Goal: Navigation & Orientation: Find specific page/section

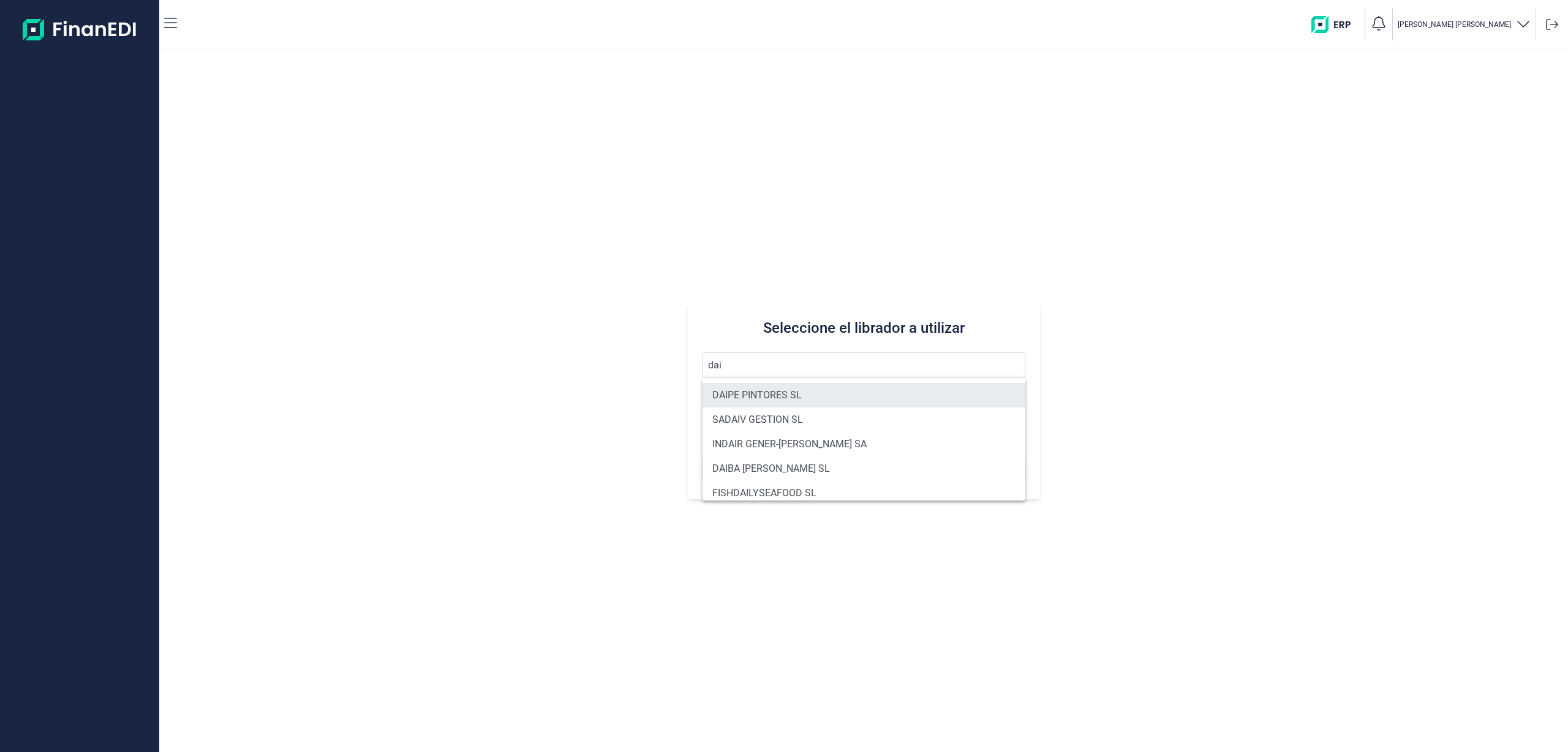
click at [741, 390] on li "DAIPE PINTORES SL" at bounding box center [864, 395] width 323 height 24
type input "DAIPE PINTORES SL"
type input "B02679678"
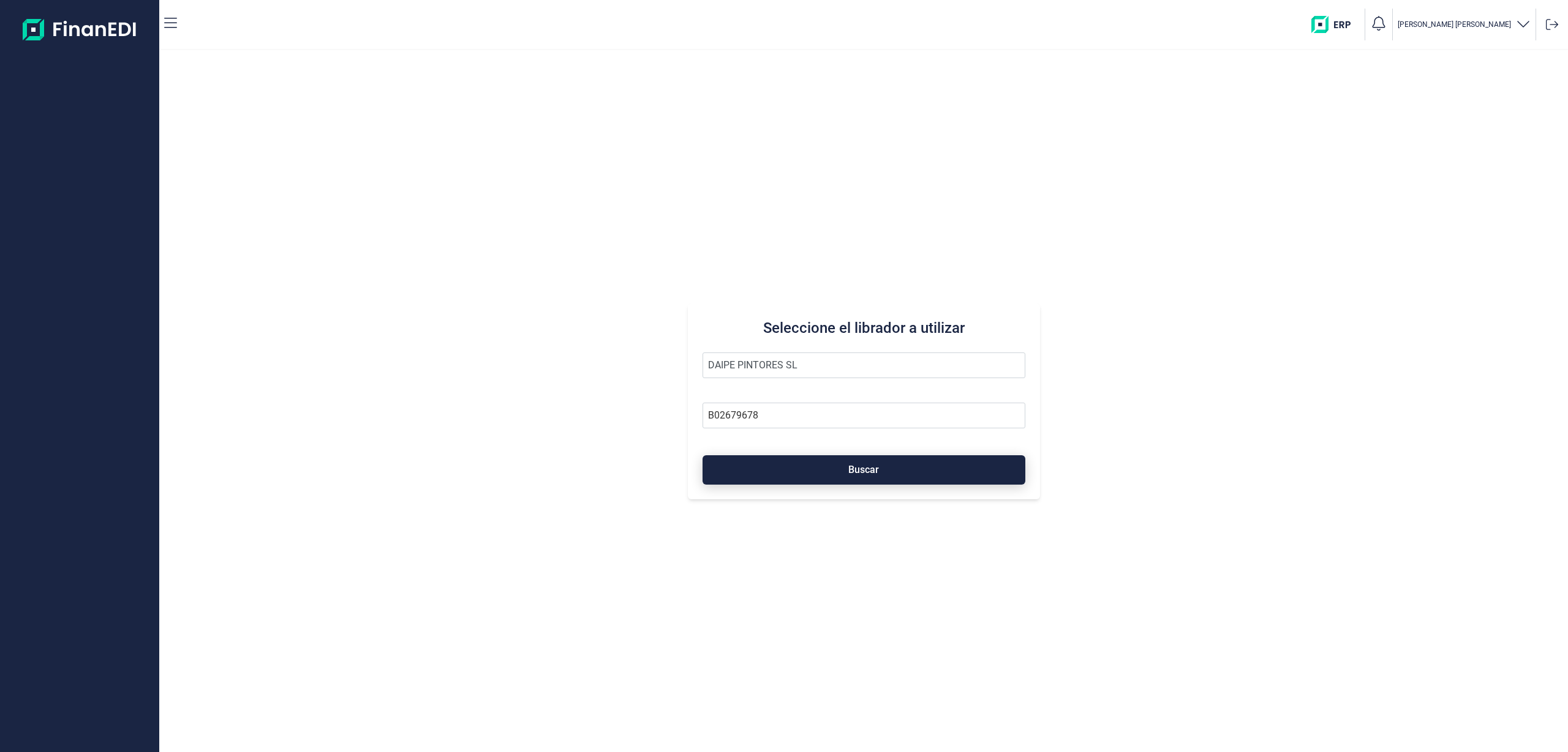
click at [771, 467] on button "Buscar" at bounding box center [864, 470] width 323 height 29
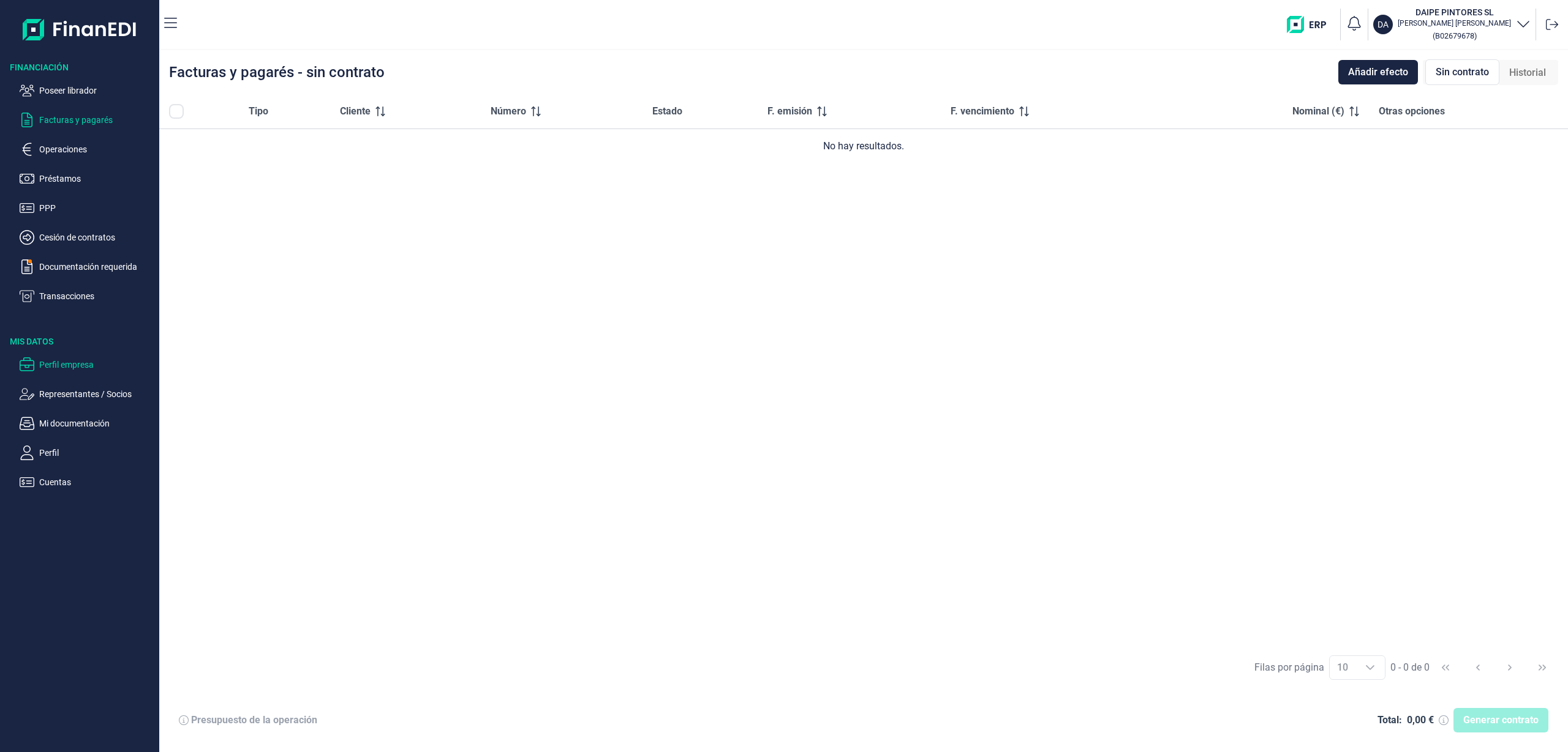
click at [86, 360] on p "Perfil empresa" at bounding box center [97, 364] width 115 height 15
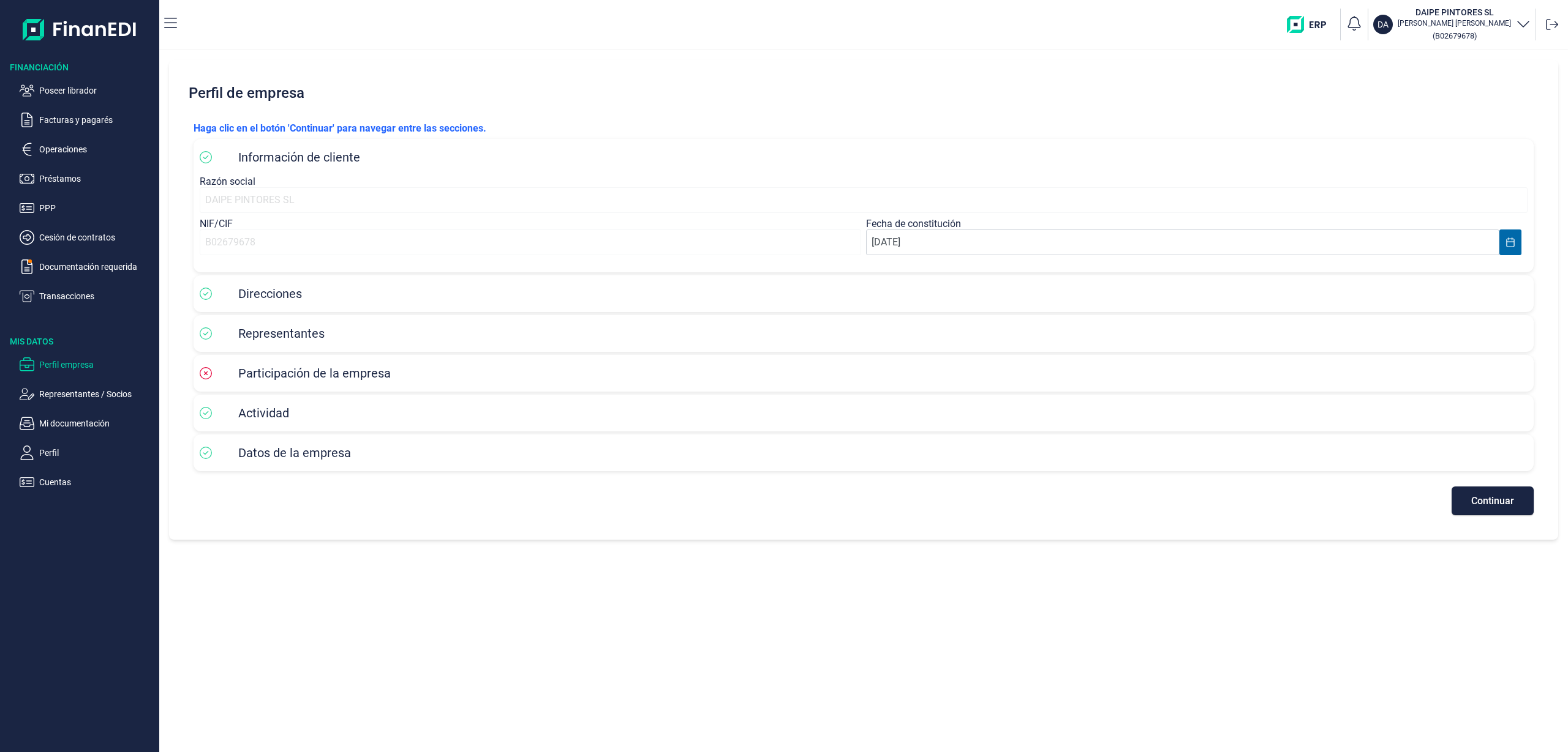
click at [465, 292] on div "Direcciones" at bounding box center [863, 293] width 1327 height 18
click at [242, 409] on span "Actividad" at bounding box center [263, 413] width 50 height 15
click at [58, 396] on p "Representantes / Socios" at bounding box center [97, 394] width 115 height 15
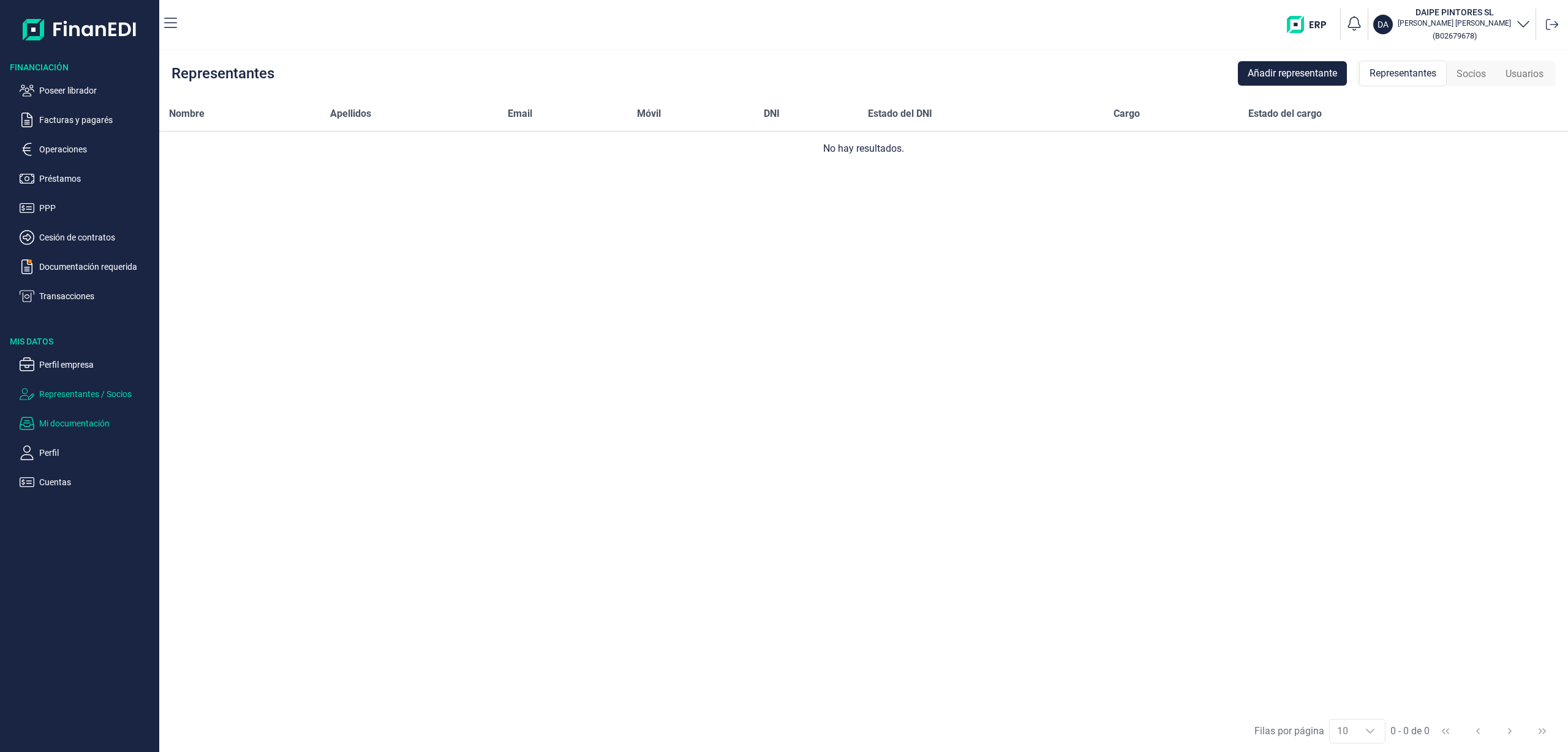
click at [56, 419] on p "Mi documentación" at bounding box center [97, 423] width 115 height 15
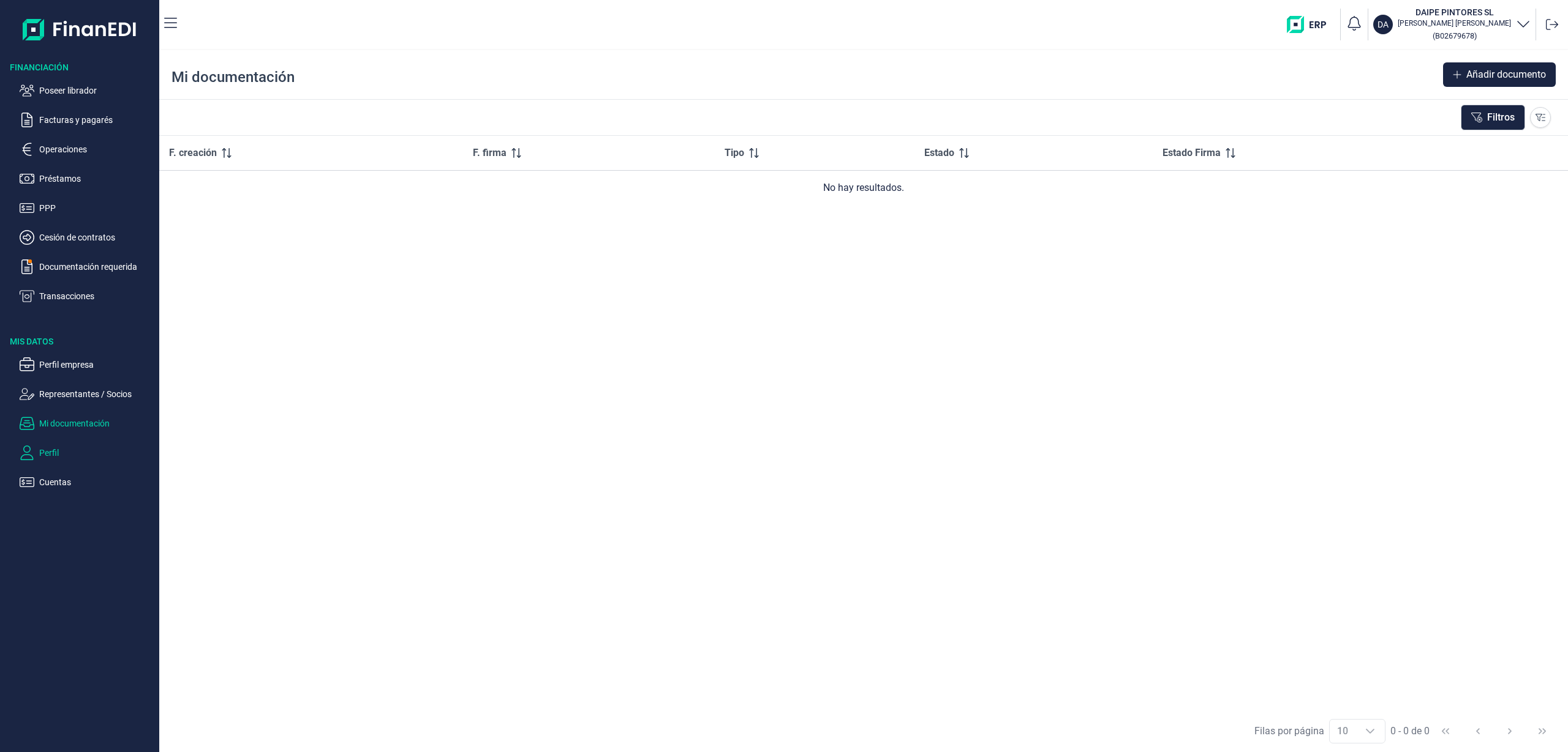
click at [68, 449] on p "Perfil" at bounding box center [97, 452] width 115 height 15
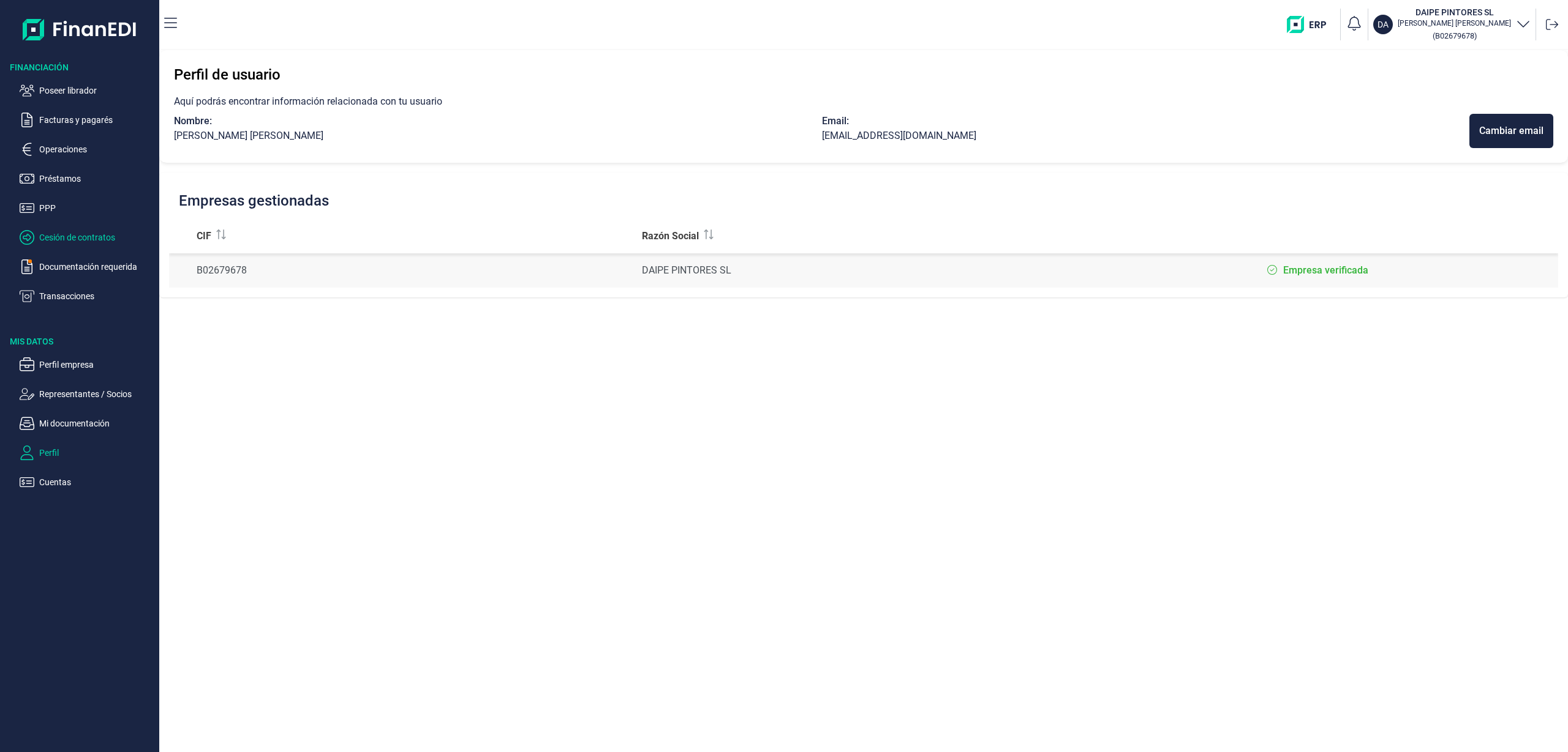
click at [63, 238] on p "Cesión de contratos" at bounding box center [97, 237] width 115 height 15
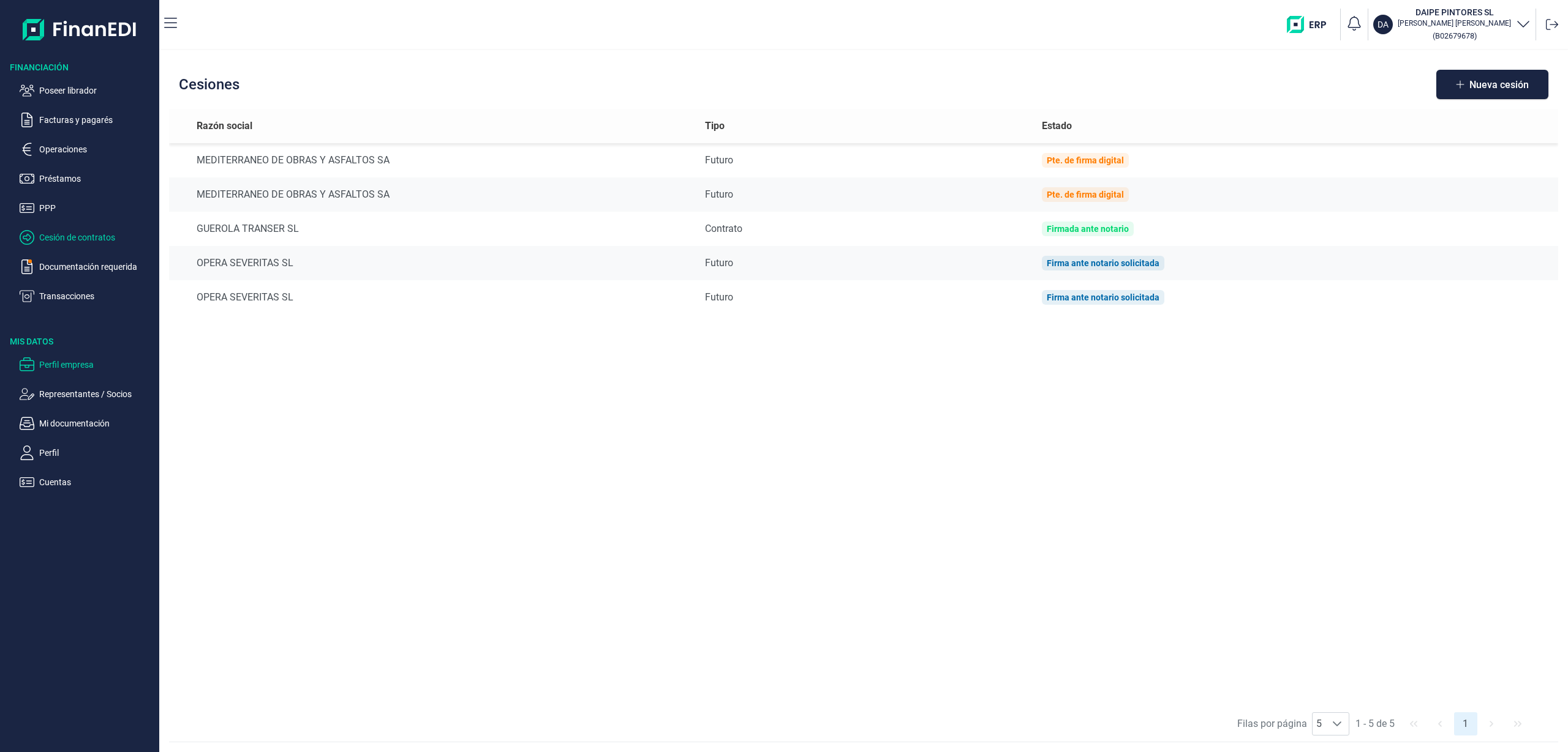
click at [86, 359] on p "Perfil empresa" at bounding box center [97, 364] width 115 height 15
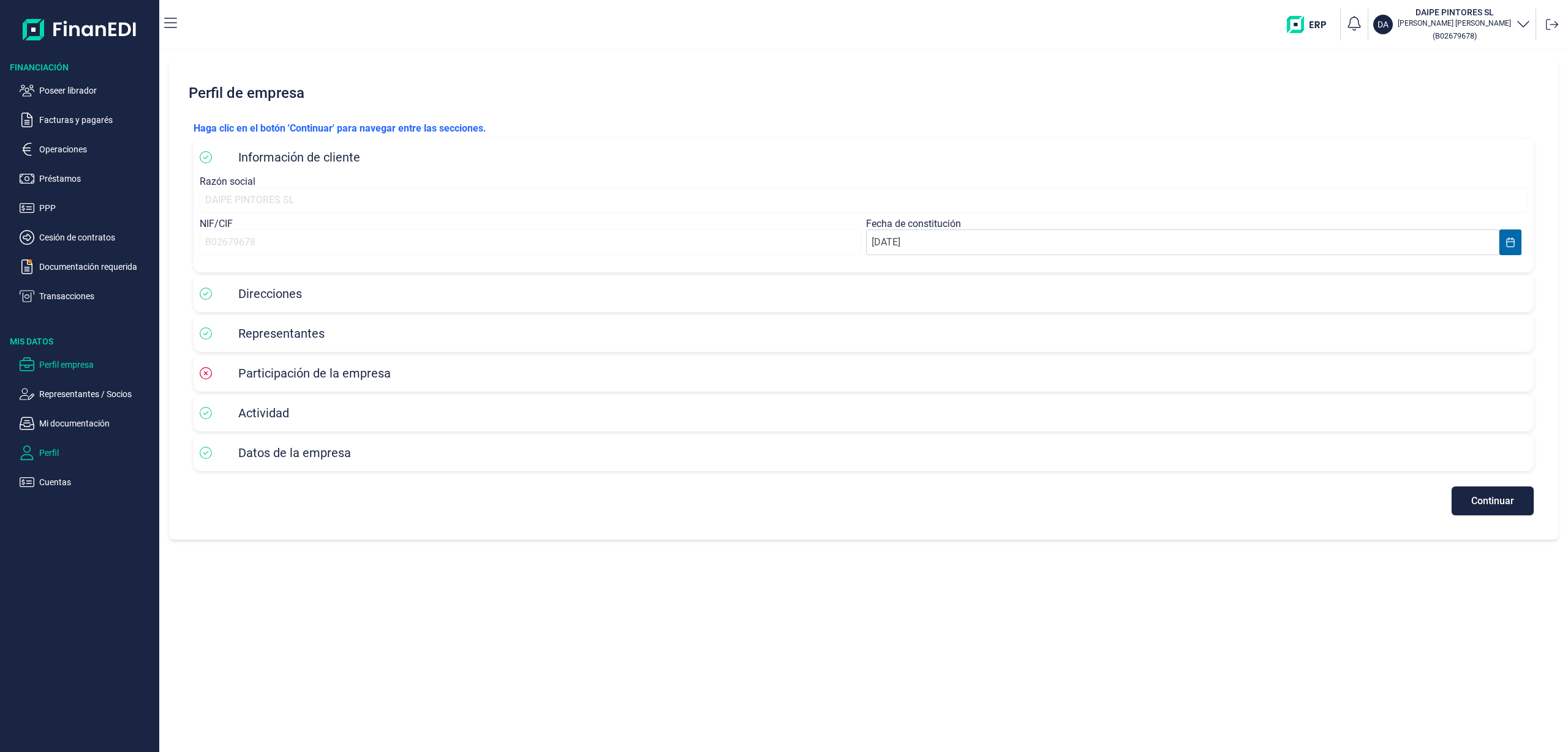
click at [53, 452] on p "Perfil" at bounding box center [97, 452] width 115 height 15
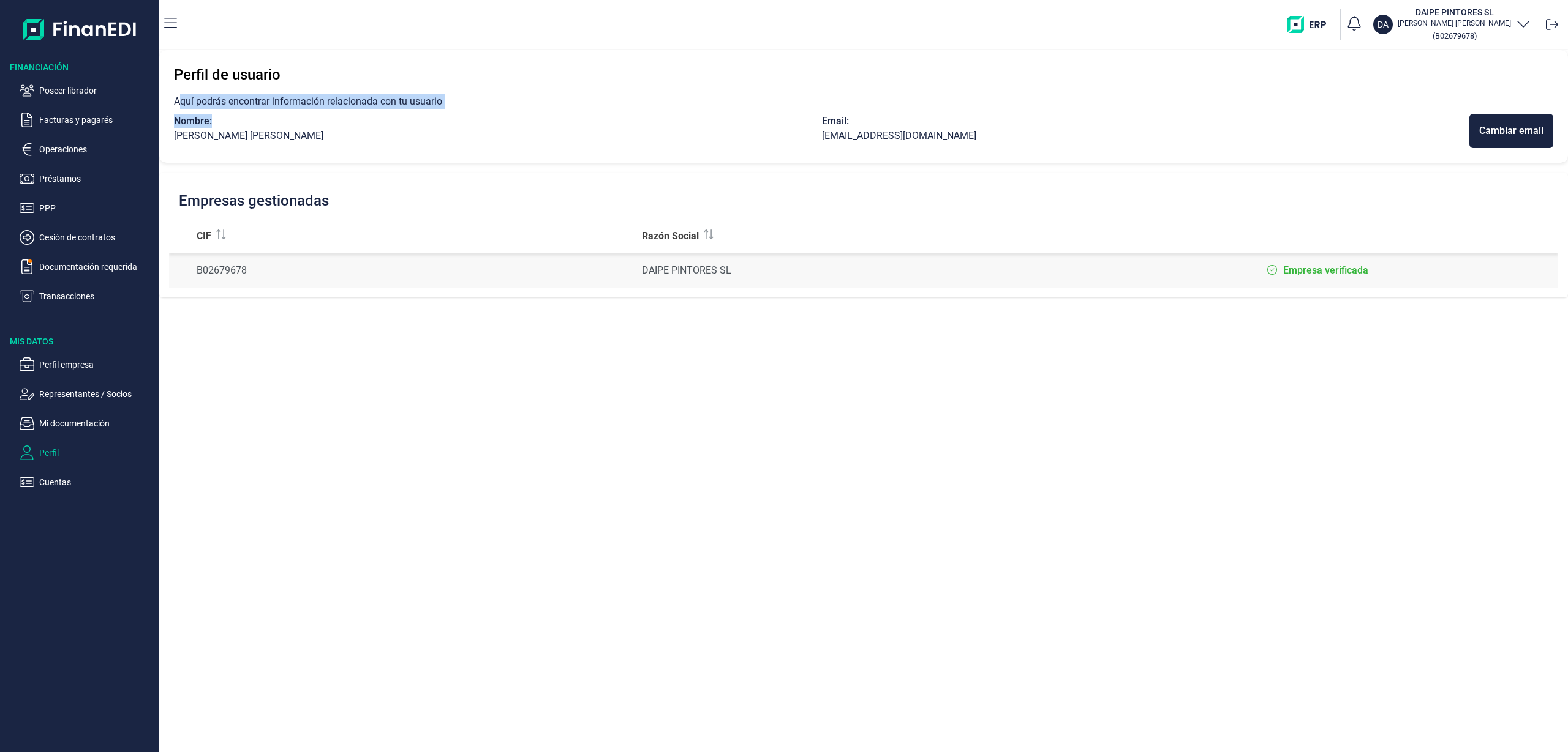
drag, startPoint x: 180, startPoint y: 99, endPoint x: 376, endPoint y: 119, distance: 197.0
click at [375, 119] on section "Perfil de usuario Aquí podrás encontrar información relacionada con tu usuario …" at bounding box center [864, 106] width 1409 height 113
click at [393, 118] on div "Nombre:" at bounding box center [497, 121] width 648 height 15
drag, startPoint x: 661, startPoint y: 106, endPoint x: 696, endPoint y: 82, distance: 42.4
click at [696, 82] on section "Perfil de usuario Aquí podrás encontrar información relacionada con tu usuario …" at bounding box center [864, 106] width 1409 height 113
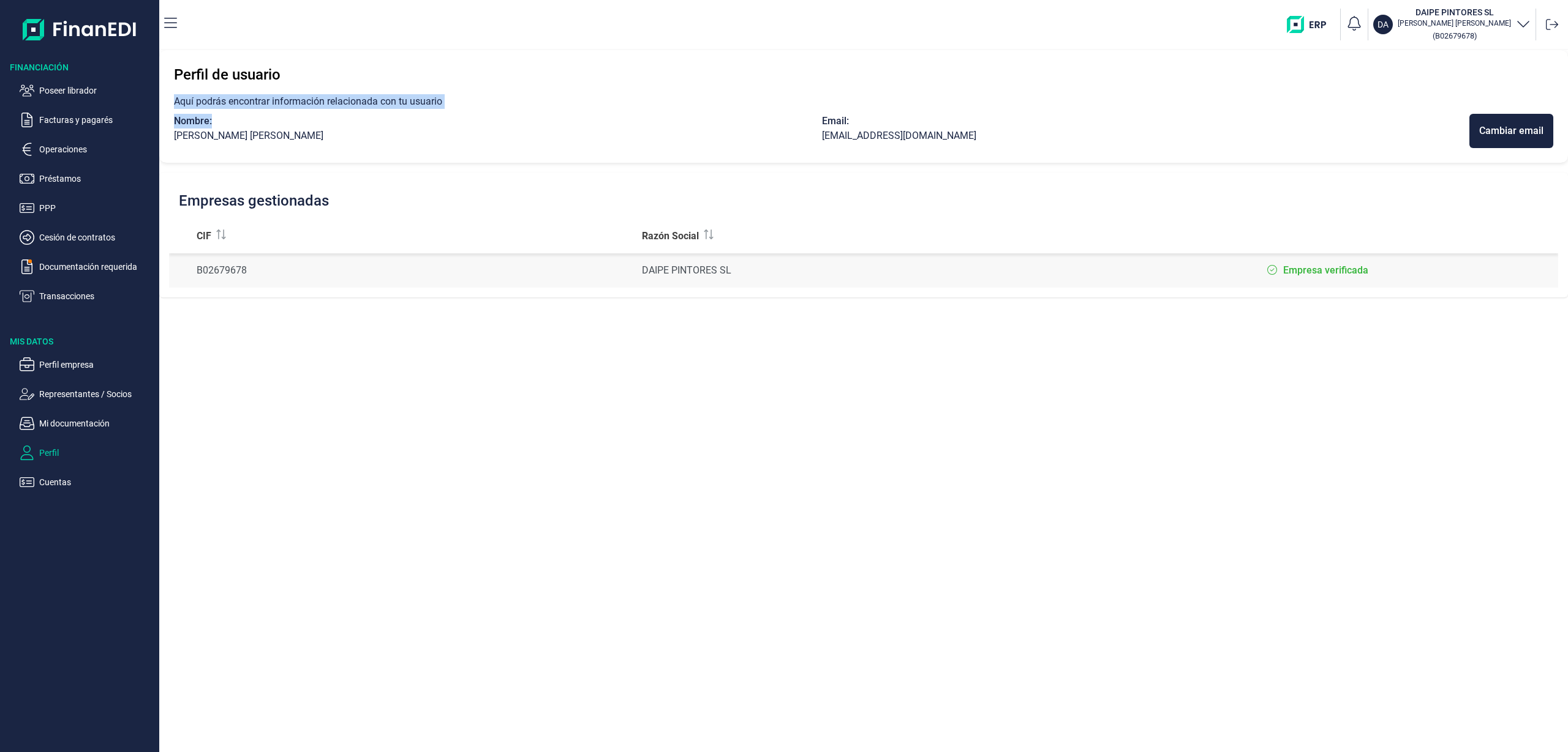
click at [654, 100] on p "Aquí podrás encontrar información relacionada con tu usuario" at bounding box center [863, 102] width 1379 height 15
drag, startPoint x: 831, startPoint y: 136, endPoint x: 973, endPoint y: 140, distance: 142.1
click at [972, 140] on div "Nombre: [PERSON_NAME] Email: [EMAIL_ADDRESS][DOMAIN_NAME] Cambiar email" at bounding box center [863, 130] width 1379 height 34
click at [976, 132] on div "[EMAIL_ADDRESS][DOMAIN_NAME]" at bounding box center [1145, 136] width 648 height 15
click at [878, 108] on p "Aquí podrás encontrar información relacionada con tu usuario" at bounding box center [863, 102] width 1379 height 15
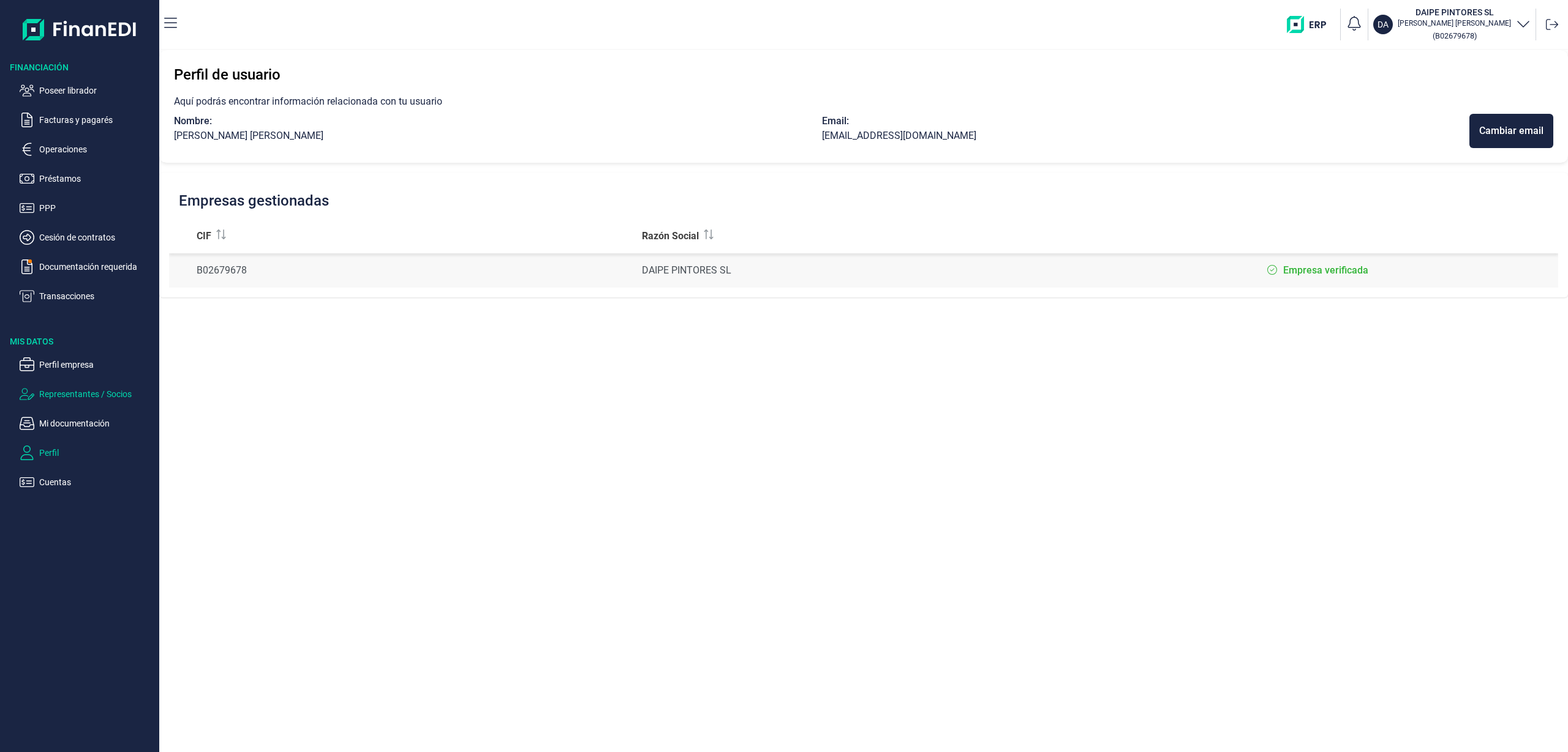
click at [80, 398] on p "Representantes / Socios" at bounding box center [97, 394] width 115 height 15
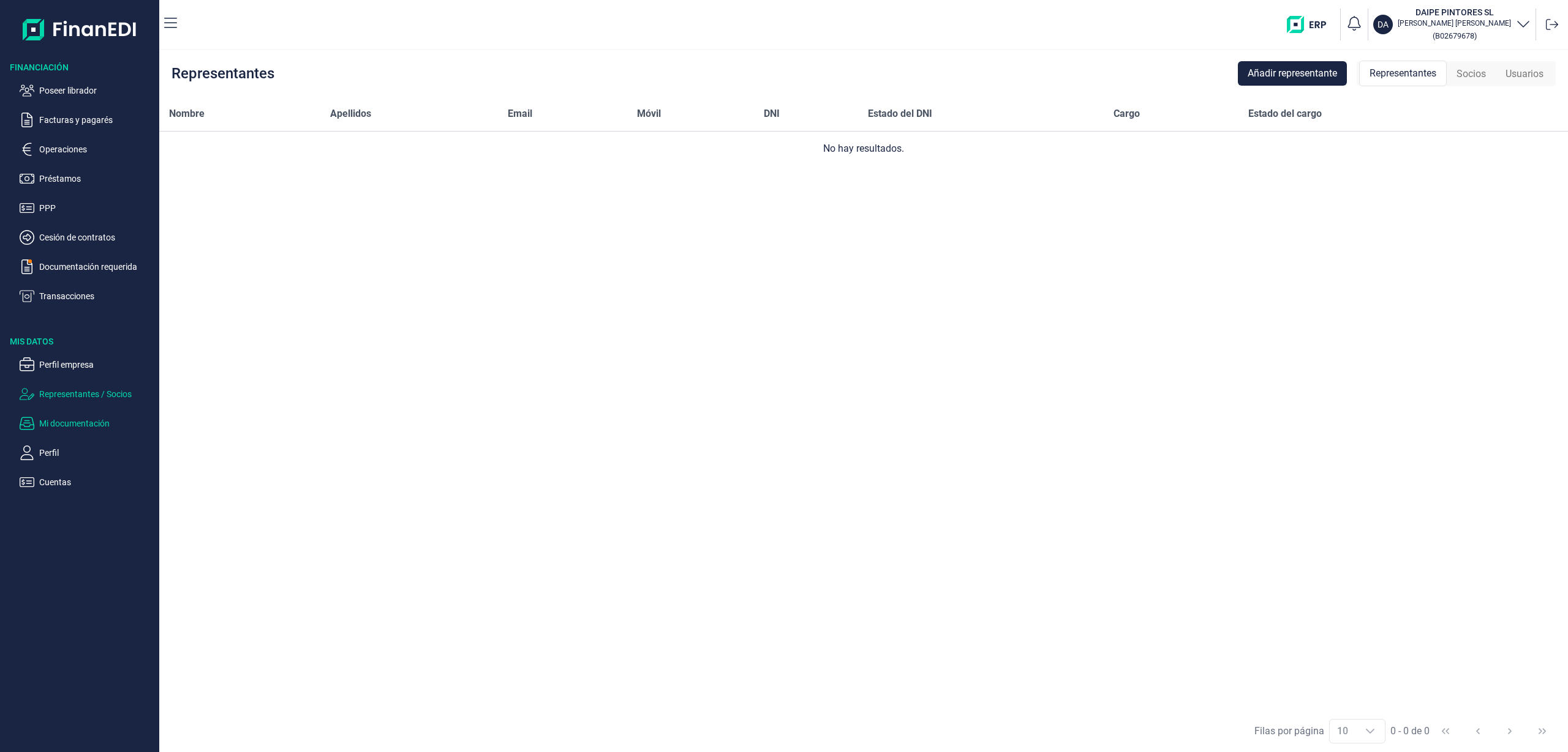
click at [72, 418] on p "Mi documentación" at bounding box center [97, 423] width 115 height 15
